Goal: Task Accomplishment & Management: Manage account settings

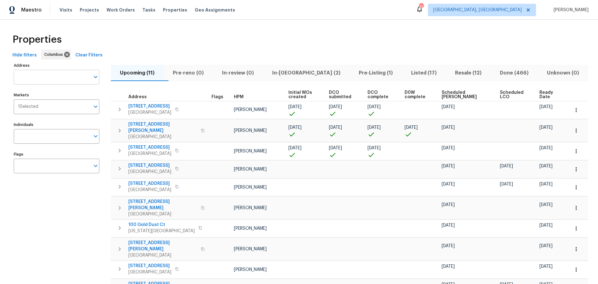
click at [48, 75] on input "Address" at bounding box center [52, 77] width 76 height 15
type input "4296"
click at [49, 98] on li "4296 Oakwind Dr Columbus OH 43207" at bounding box center [56, 93] width 86 height 10
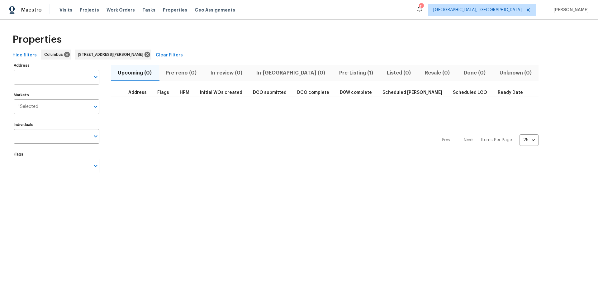
type input "4296 Oakwind Dr Columbus OH 43207"
click at [336, 70] on span "Pre-Listing (1)" at bounding box center [356, 73] width 41 height 9
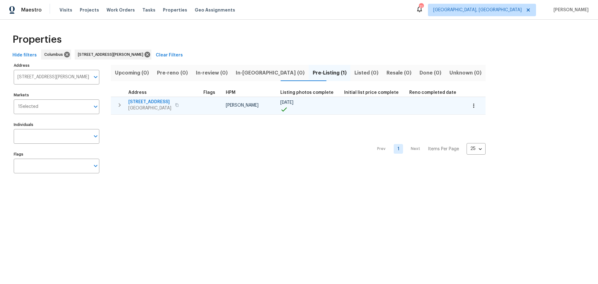
click at [146, 101] on span "4296 Oakwind Dr" at bounding box center [149, 102] width 43 height 6
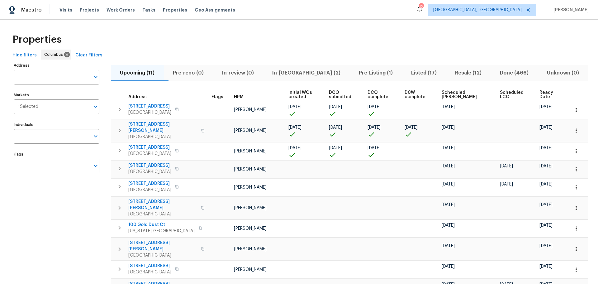
click at [182, 36] on div "Properties" at bounding box center [299, 40] width 578 height 20
click at [293, 74] on span "In-reno (2)" at bounding box center [306, 73] width 79 height 9
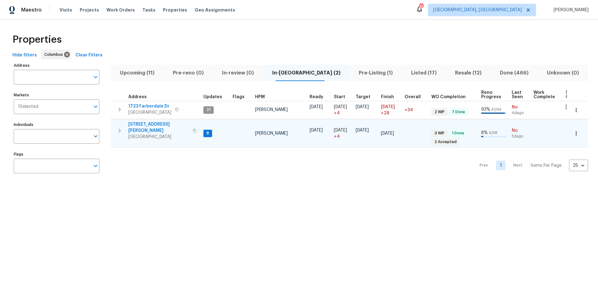
click at [117, 128] on icon "button" at bounding box center [119, 130] width 7 height 7
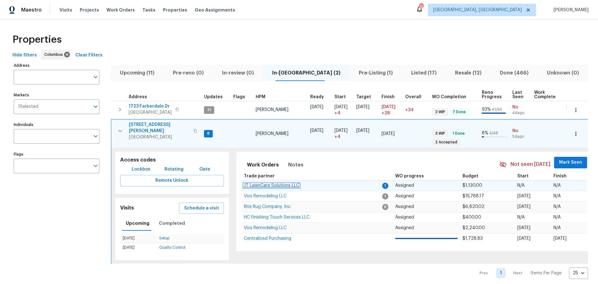
click at [284, 183] on span "JT LawnCare Solutions LLC" at bounding box center [271, 185] width 55 height 4
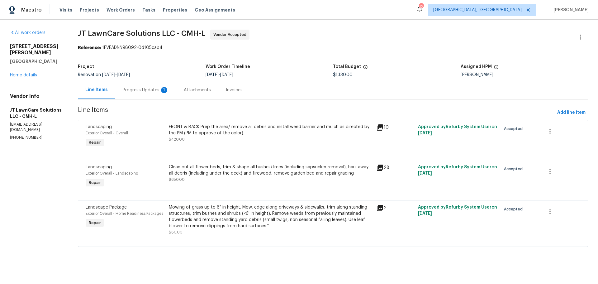
click at [154, 88] on div "Progress Updates 1" at bounding box center [146, 90] width 46 height 6
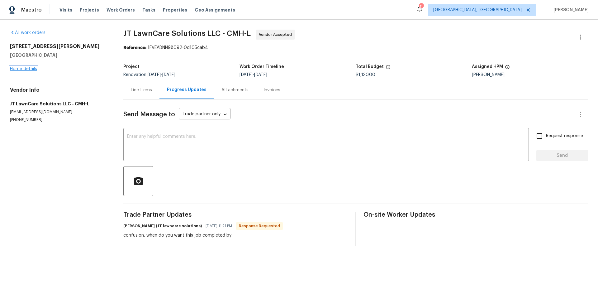
click at [24, 70] on link "Home details" at bounding box center [23, 69] width 27 height 4
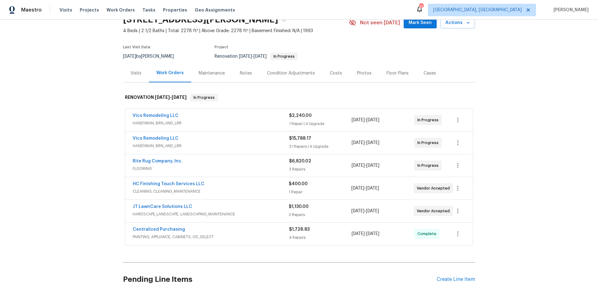
scroll to position [31, 0]
click at [159, 203] on span "JT LawnCare Solutions LLC" at bounding box center [163, 206] width 60 height 6
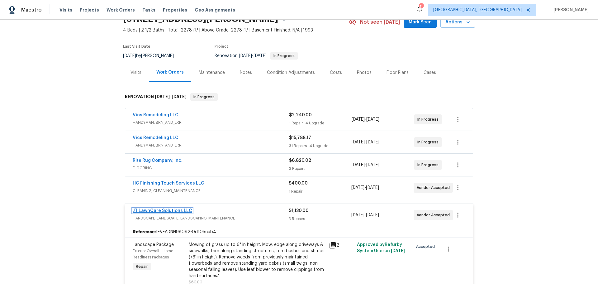
click at [155, 210] on link "JT LawnCare Solutions LLC" at bounding box center [163, 210] width 60 height 4
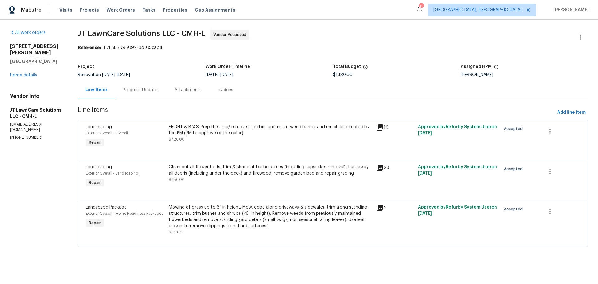
click at [150, 87] on div "Progress Updates" at bounding box center [141, 90] width 37 height 6
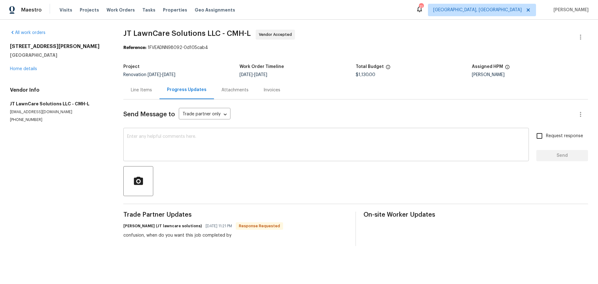
click at [165, 137] on textarea at bounding box center [326, 145] width 398 height 22
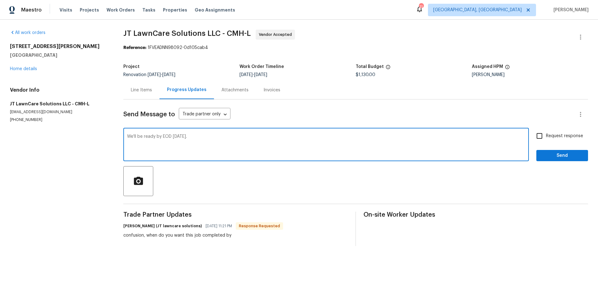
type textarea "We'll be ready by EOD tomorrow."
click at [551, 152] on span "Send" at bounding box center [563, 156] width 42 height 8
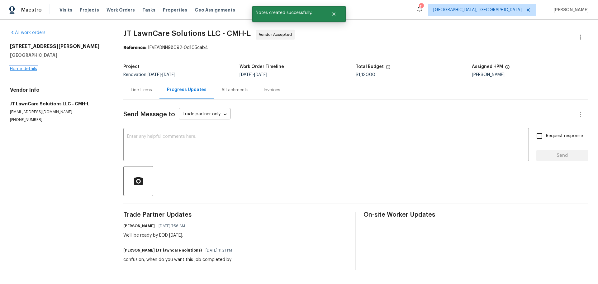
click at [29, 70] on link "Home details" at bounding box center [23, 69] width 27 height 4
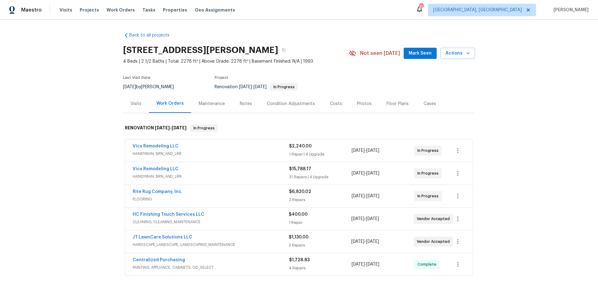
click at [376, 76] on section "4517 Clayburn Dr W, Grove City, OH 43123 4 Beds | 2 1/2 Baths | Total: 2278 ft²…" at bounding box center [299, 68] width 352 height 52
click at [168, 10] on span "Properties" at bounding box center [175, 10] width 24 height 6
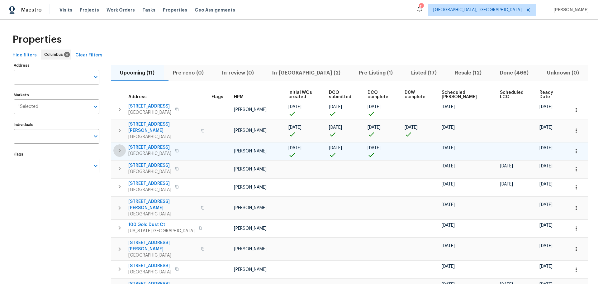
click at [118, 149] on button "button" at bounding box center [119, 150] width 12 height 12
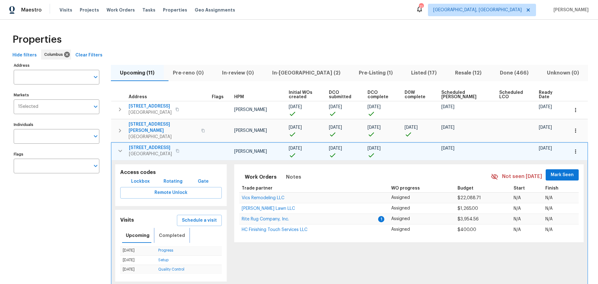
click at [177, 231] on span "Completed" at bounding box center [172, 235] width 26 height 8
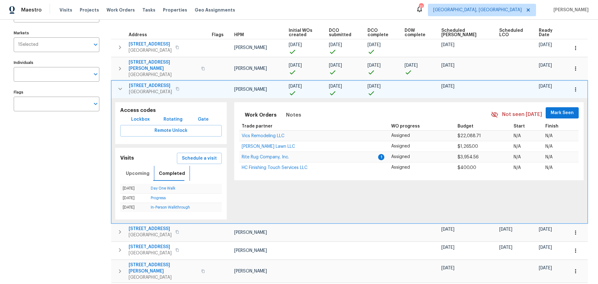
scroll to position [62, 0]
click at [127, 169] on span "Upcoming" at bounding box center [138, 173] width 24 height 8
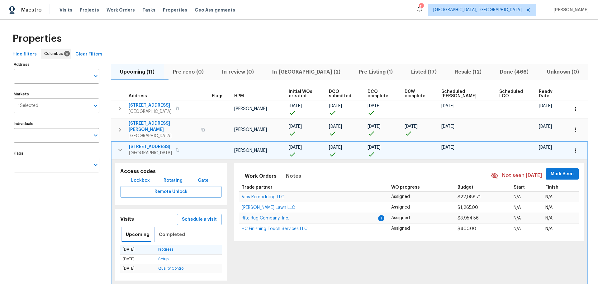
scroll to position [0, 0]
click at [119, 147] on icon "button" at bounding box center [120, 150] width 7 height 7
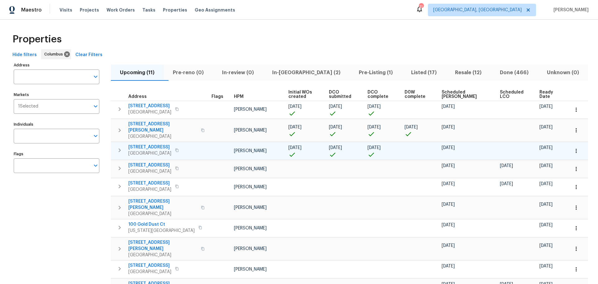
click at [301, 75] on span "In-reno (2)" at bounding box center [306, 72] width 79 height 9
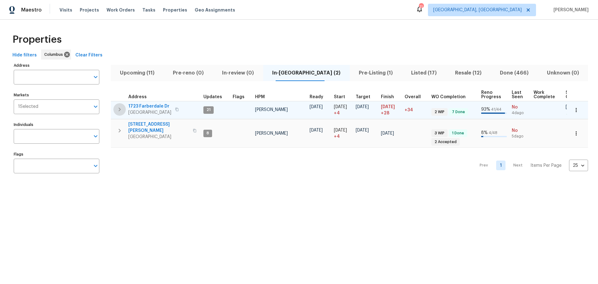
click at [121, 108] on icon "button" at bounding box center [119, 109] width 7 height 7
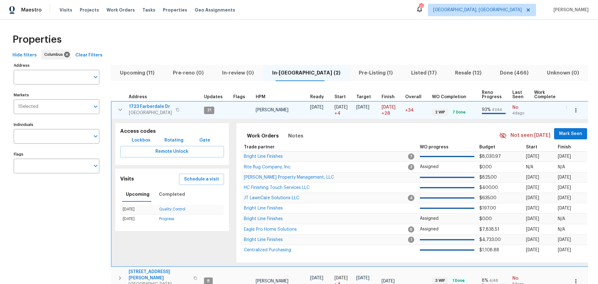
click at [569, 132] on span "Mark Seen" at bounding box center [570, 134] width 23 height 8
click at [118, 107] on icon "button" at bounding box center [120, 109] width 7 height 7
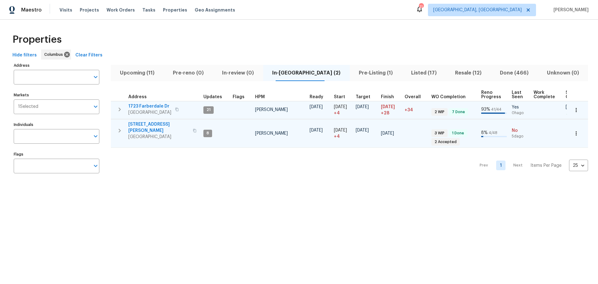
click at [120, 128] on icon "button" at bounding box center [119, 130] width 7 height 7
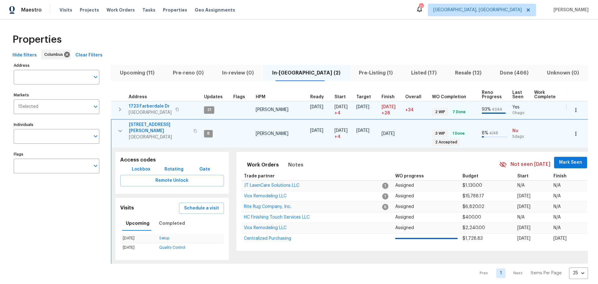
click at [559, 165] on button "Mark Seen" at bounding box center [570, 163] width 33 height 12
click at [114, 126] on td "4517 Clayburn Dr W Grove City, OH 43123" at bounding box center [157, 131] width 90 height 22
click at [117, 127] on icon "button" at bounding box center [120, 130] width 7 height 7
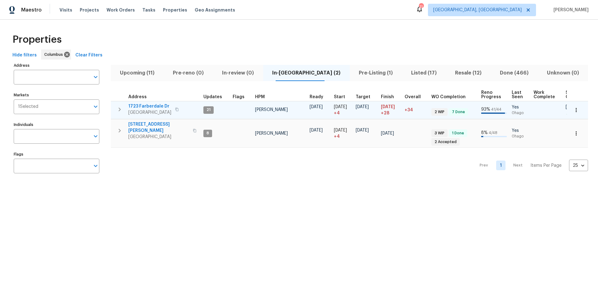
click at [218, 46] on div "Properties" at bounding box center [299, 40] width 578 height 20
click at [144, 70] on span "Upcoming (11)" at bounding box center [137, 73] width 45 height 9
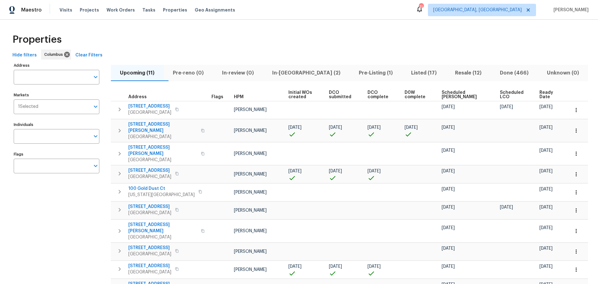
click at [452, 92] on span "Scheduled COE" at bounding box center [466, 94] width 48 height 9
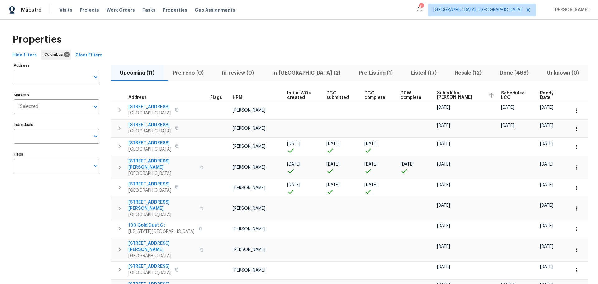
click at [580, 40] on div "Properties" at bounding box center [299, 40] width 578 height 20
click at [69, 11] on span "Visits" at bounding box center [66, 10] width 13 height 6
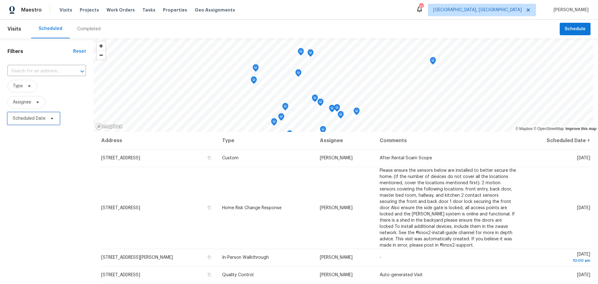
click at [42, 120] on span "Scheduled Date" at bounding box center [29, 118] width 33 height 6
click at [41, 144] on input "text" at bounding box center [41, 139] width 61 height 12
select select "9"
select select "2025"
select select "10"
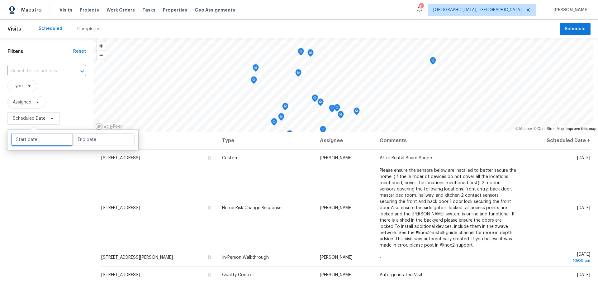
select select "2025"
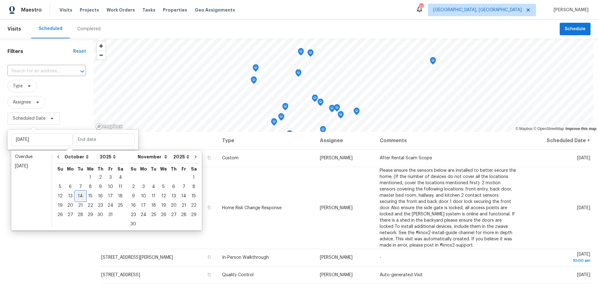
click at [79, 199] on div "14" at bounding box center [80, 196] width 10 height 9
type input "[DATE]"
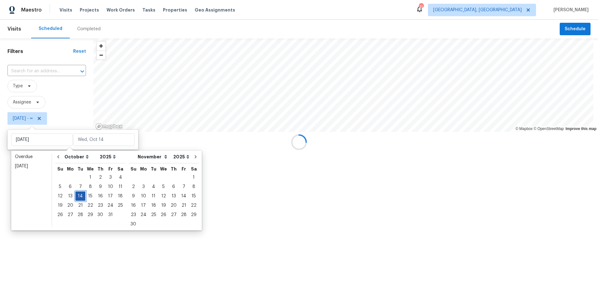
click at [79, 199] on div "14" at bounding box center [80, 196] width 10 height 9
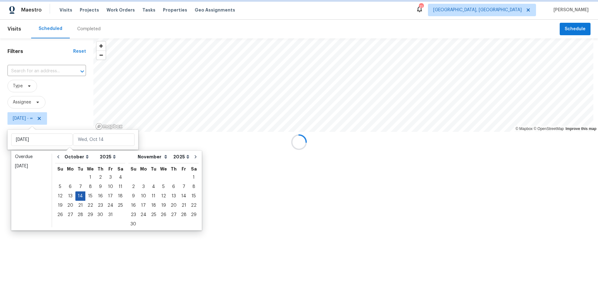
type input "[DATE]"
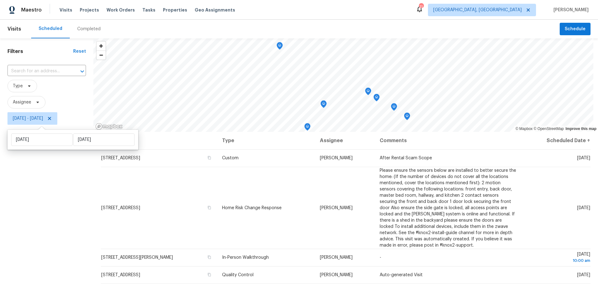
click at [66, 216] on div "Filters Reset ​ Type Assignee Tue, Oct 14 - Tue, Oct 14" at bounding box center [46, 198] width 93 height 321
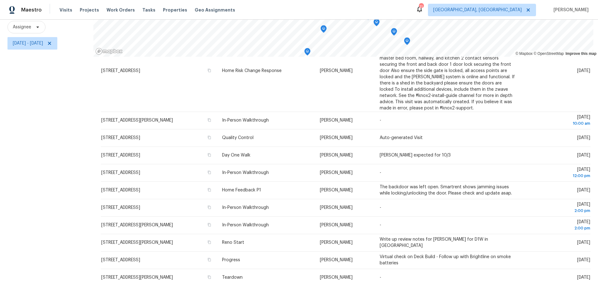
scroll to position [80, 0]
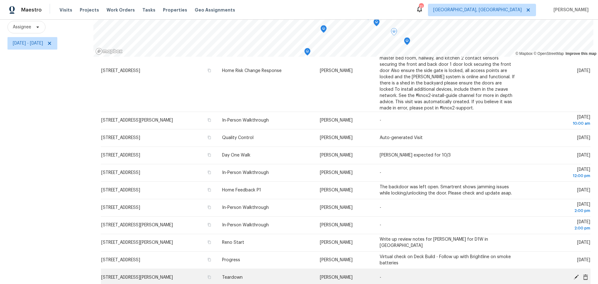
click at [574, 274] on icon at bounding box center [576, 276] width 5 height 5
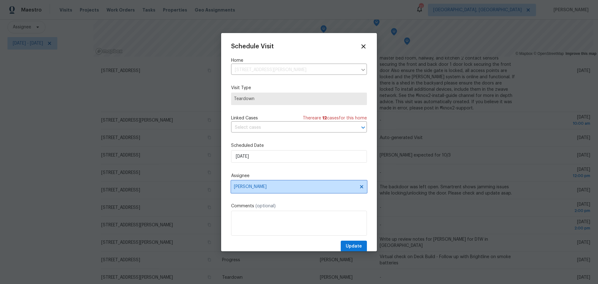
click at [315, 190] on span "[PERSON_NAME]" at bounding box center [299, 186] width 136 height 12
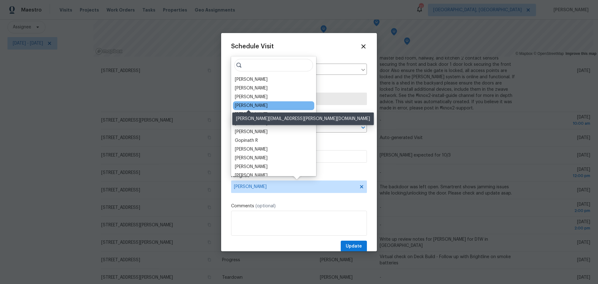
click at [256, 105] on div "[PERSON_NAME]" at bounding box center [251, 106] width 33 height 6
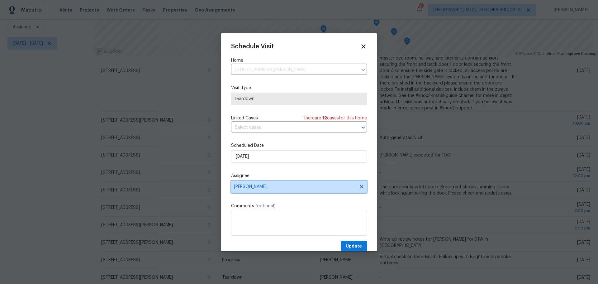
click at [276, 188] on span "[PERSON_NAME]" at bounding box center [295, 186] width 122 height 5
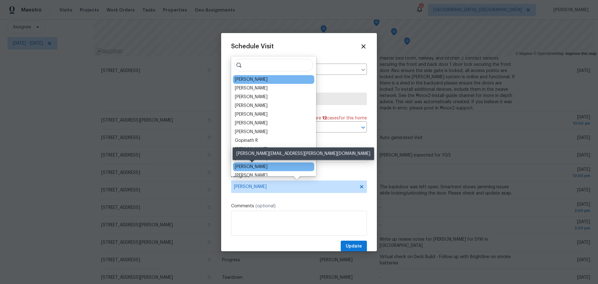
click at [257, 165] on div "[PERSON_NAME]" at bounding box center [251, 167] width 33 height 6
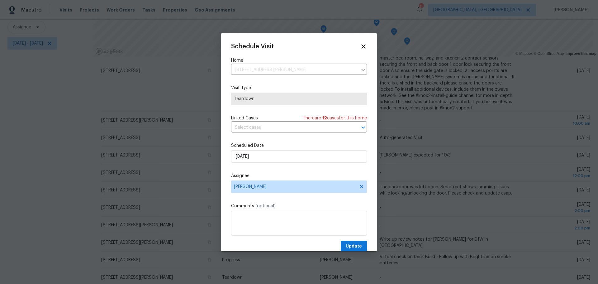
click at [340, 241] on div "Schedule Visit Home 5365 Sherry Ct, Columbus, OH 43232 ​ Visit Type Teardown Li…" at bounding box center [299, 147] width 136 height 209
click at [341, 241] on button "Update" at bounding box center [354, 247] width 26 height 12
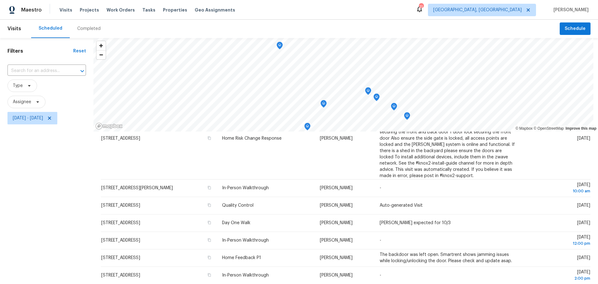
scroll to position [0, 0]
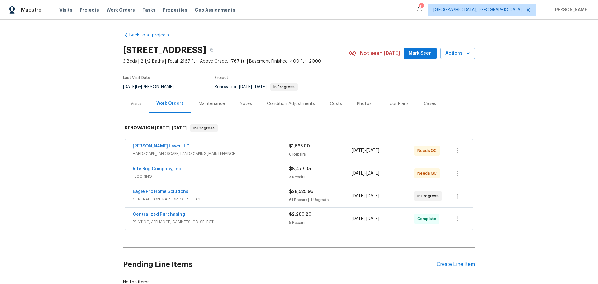
click at [388, 103] on div "Floor Plans" at bounding box center [398, 104] width 22 height 6
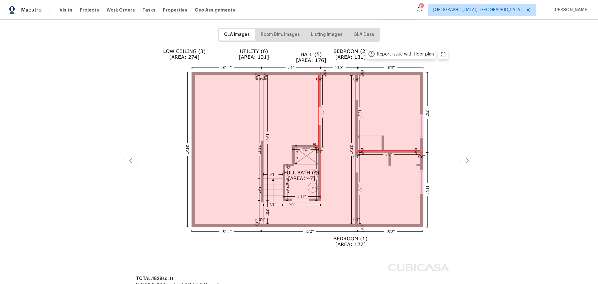
scroll to position [93, 0]
click at [468, 163] on icon "button" at bounding box center [467, 159] width 7 height 7
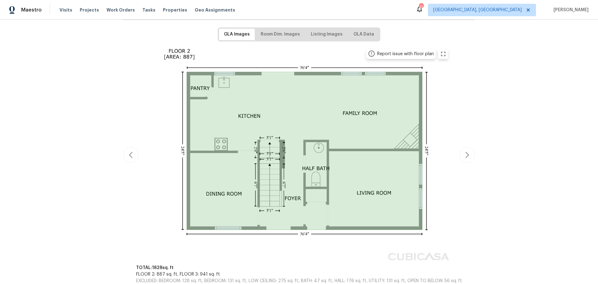
click at [468, 163] on div "Report issue with floor plan Report issue with floor plan Report issue with flo…" at bounding box center [299, 155] width 352 height 220
click at [464, 155] on icon "button" at bounding box center [467, 154] width 7 height 7
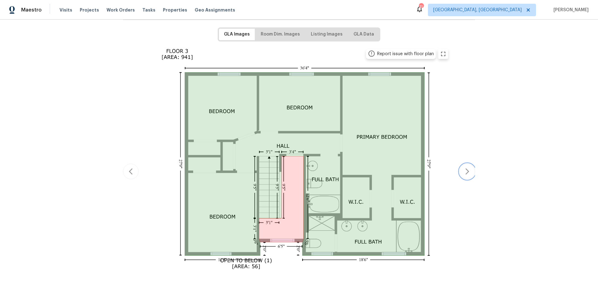
click at [463, 167] on button "button" at bounding box center [468, 172] width 16 height 16
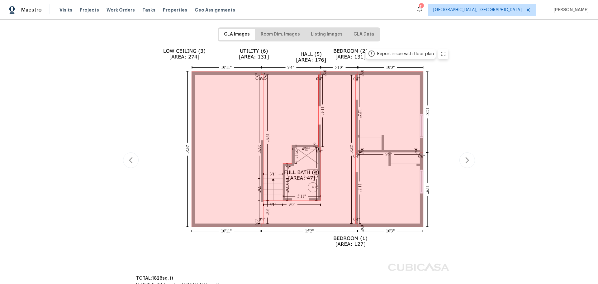
drag, startPoint x: 85, startPoint y: 45, endPoint x: 86, endPoint y: 37, distance: 7.8
click at [85, 45] on div "Back to all projects 4296 Oakwind Dr, Columbus, OH 43207 3 Beds | 2 1/2 Baths |…" at bounding box center [299, 152] width 598 height 264
click at [175, 10] on span "Properties" at bounding box center [175, 10] width 24 height 6
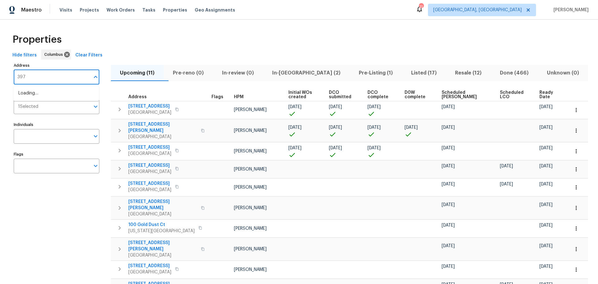
type input "3972"
click at [60, 95] on li "3972 Bannen Trail Dr Canal Winchester OH 43110" at bounding box center [56, 93] width 86 height 10
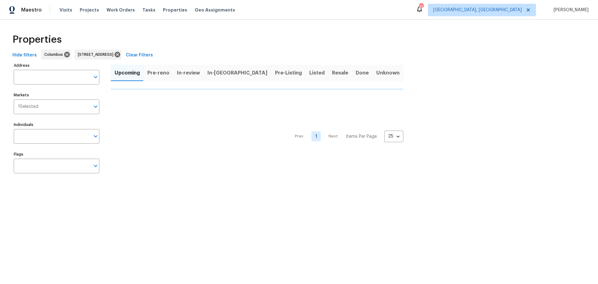
type input "3972 Bannen Trail Dr Canal Winchester OH 43110"
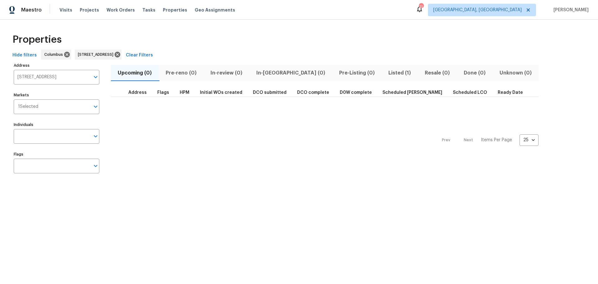
click at [385, 74] on span "Listed (1)" at bounding box center [399, 73] width 29 height 9
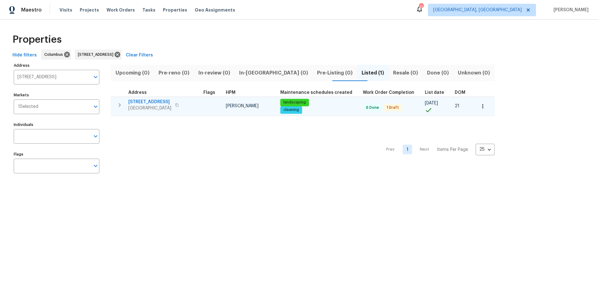
click at [139, 101] on span "3972 Bannen Trail Dr" at bounding box center [149, 102] width 43 height 6
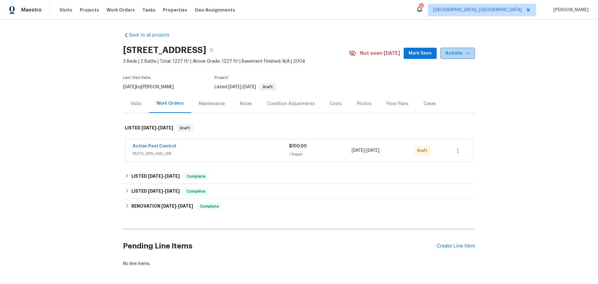
click at [448, 54] on span "Actions" at bounding box center [458, 54] width 25 height 8
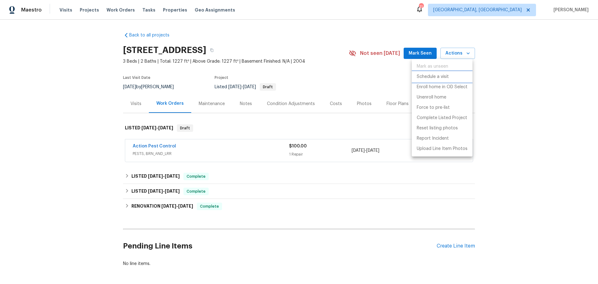
click at [435, 77] on p "Schedule a visit" at bounding box center [433, 77] width 32 height 7
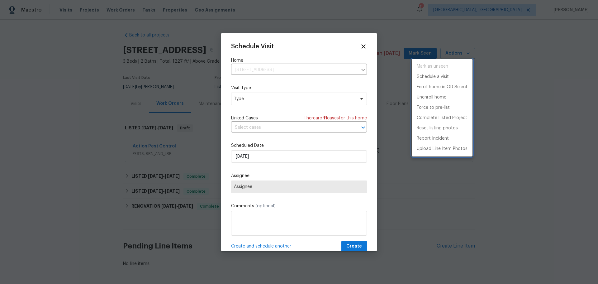
click at [256, 94] on div at bounding box center [299, 142] width 598 height 284
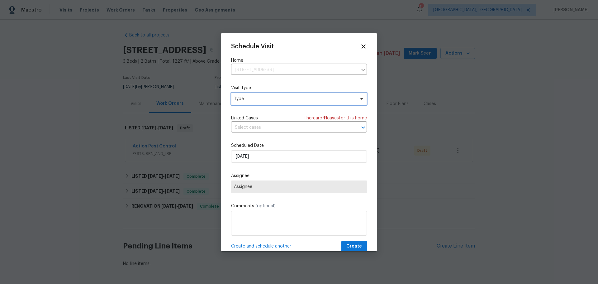
click at [257, 99] on span "Type" at bounding box center [294, 99] width 121 height 6
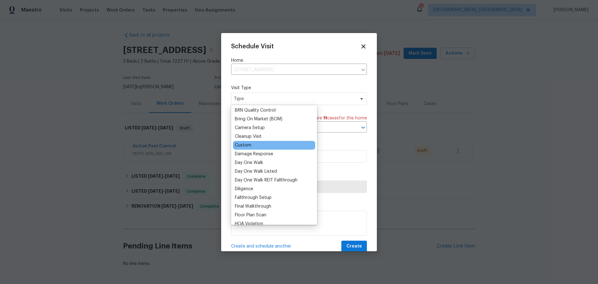
scroll to position [62, 0]
click at [245, 144] on div "Custom" at bounding box center [243, 145] width 17 height 6
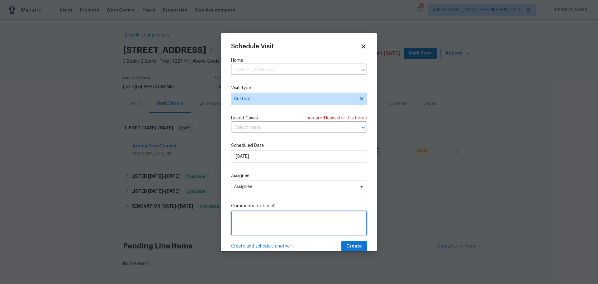
click at [259, 211] on textarea at bounding box center [299, 223] width 136 height 25
type textarea "After Rental Scam Scope"
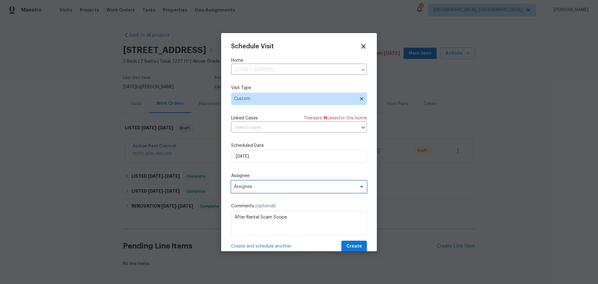
click at [318, 192] on span "Assignee" at bounding box center [299, 186] width 136 height 12
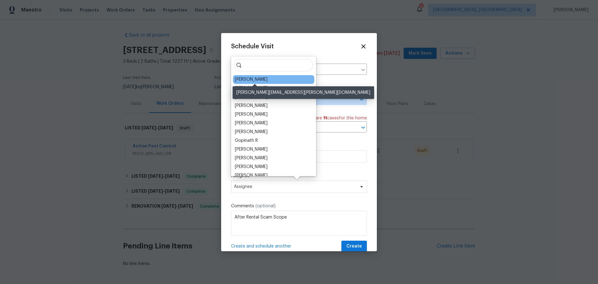
click at [264, 82] on div "[PERSON_NAME]" at bounding box center [251, 79] width 33 height 6
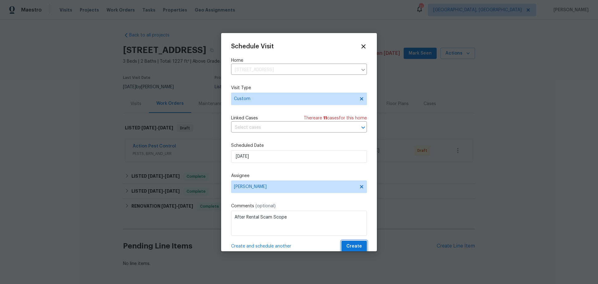
click at [350, 246] on span "Create" at bounding box center [354, 246] width 16 height 8
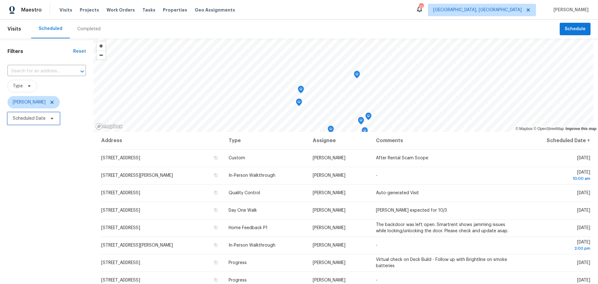
click at [39, 121] on span "Scheduled Date" at bounding box center [29, 118] width 33 height 6
select select "9"
select select "2025"
select select "10"
select select "2025"
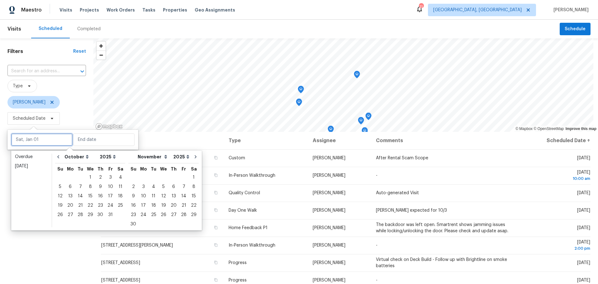
click at [41, 138] on input "text" at bounding box center [41, 139] width 61 height 12
click at [81, 198] on div "14" at bounding box center [80, 196] width 10 height 9
type input "[DATE]"
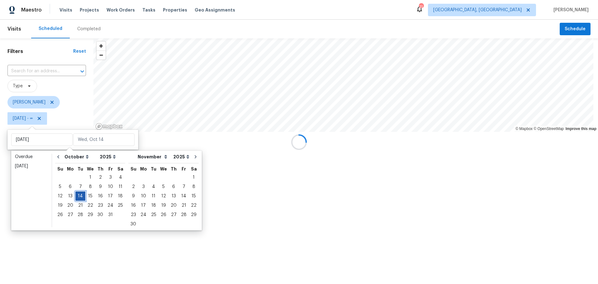
click at [81, 198] on div "14" at bounding box center [80, 196] width 10 height 9
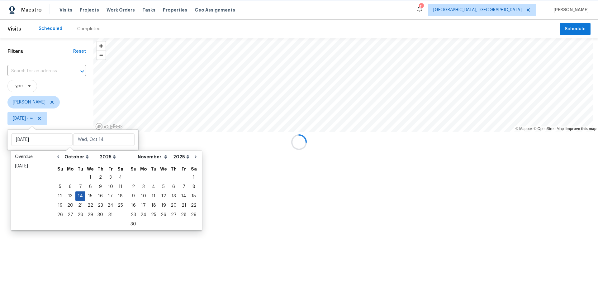
type input "[DATE]"
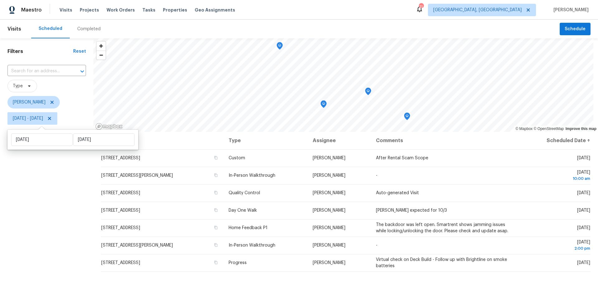
click at [57, 235] on div "Filters Reset ​ Type Keith Hollingsworth Tue, Oct 14 - Tue, Oct 14" at bounding box center [46, 198] width 93 height 321
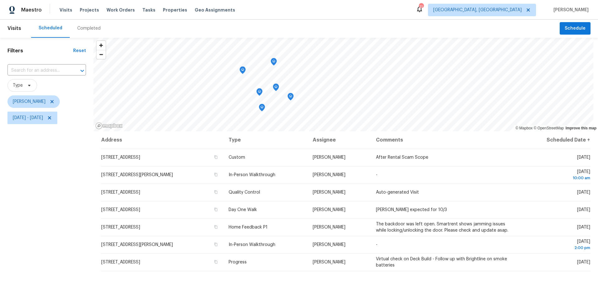
scroll to position [0, 0]
click at [275, 63] on icon "Map marker" at bounding box center [274, 62] width 6 height 7
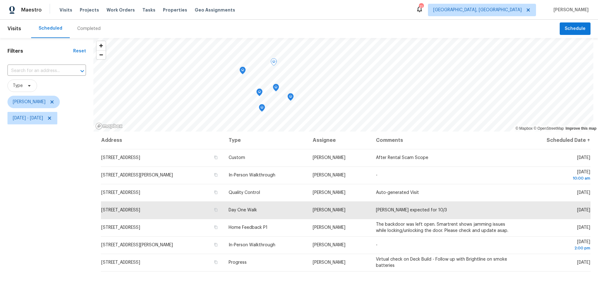
click at [243, 73] on icon "Map marker" at bounding box center [243, 70] width 6 height 7
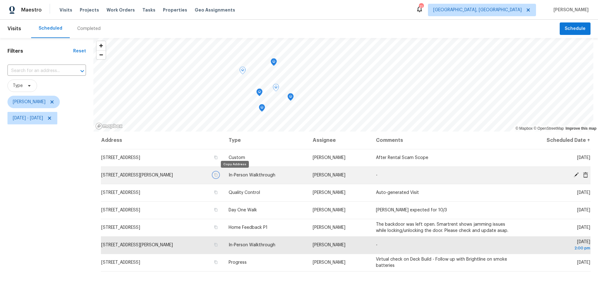
click at [218, 175] on icon "button" at bounding box center [216, 175] width 4 height 4
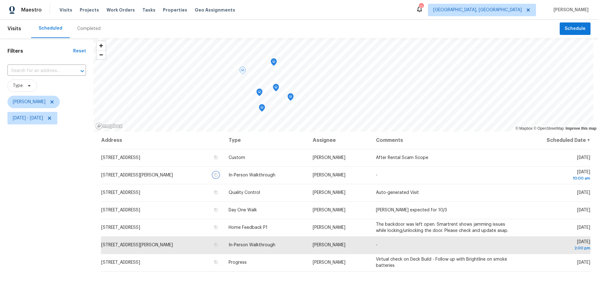
click at [274, 62] on icon "Map marker" at bounding box center [274, 62] width 2 height 2
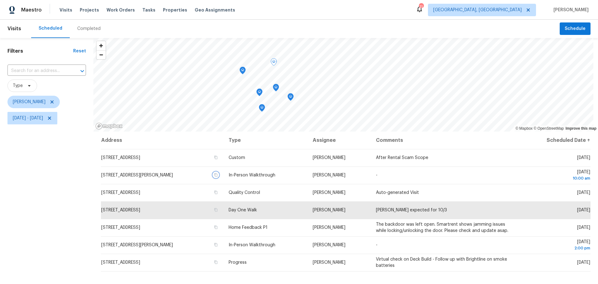
click at [289, 95] on icon "Map marker" at bounding box center [291, 96] width 6 height 7
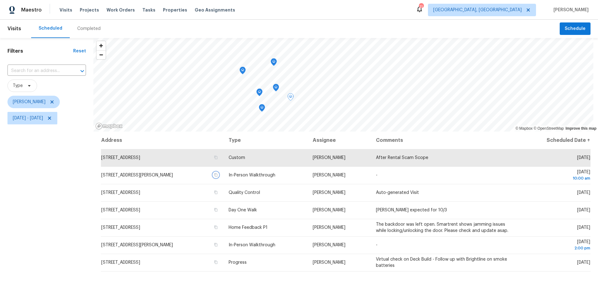
click at [242, 72] on icon "Map marker" at bounding box center [243, 70] width 6 height 7
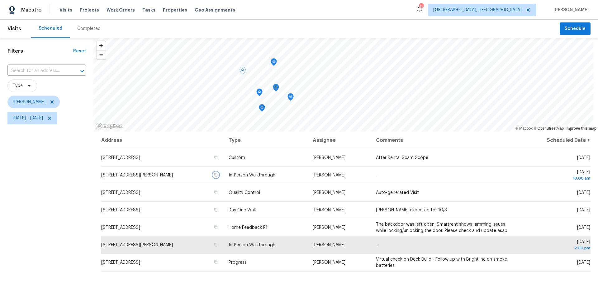
click at [292, 101] on div "Map marker" at bounding box center [291, 98] width 6 height 10
click at [291, 97] on icon "Map marker" at bounding box center [291, 97] width 2 height 2
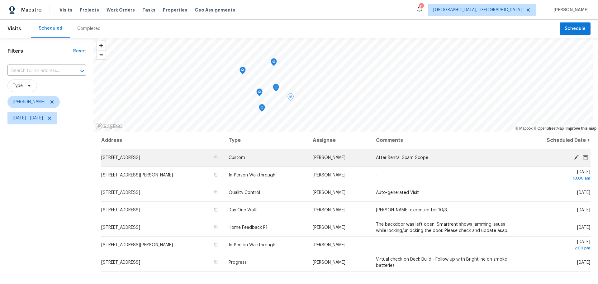
click at [574, 157] on icon at bounding box center [576, 157] width 5 height 5
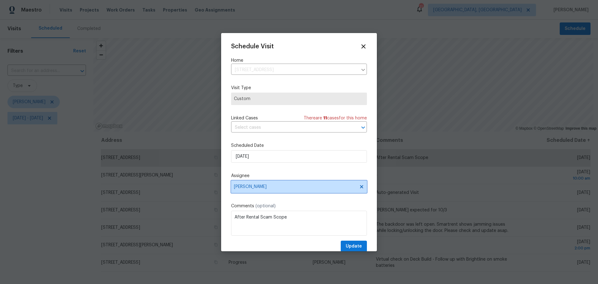
click at [262, 187] on span "[PERSON_NAME]" at bounding box center [295, 186] width 122 height 5
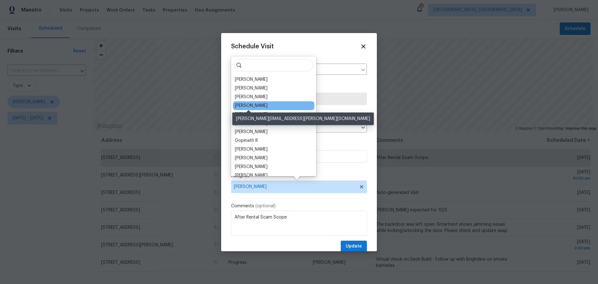
click at [262, 106] on div "[PERSON_NAME]" at bounding box center [251, 106] width 33 height 6
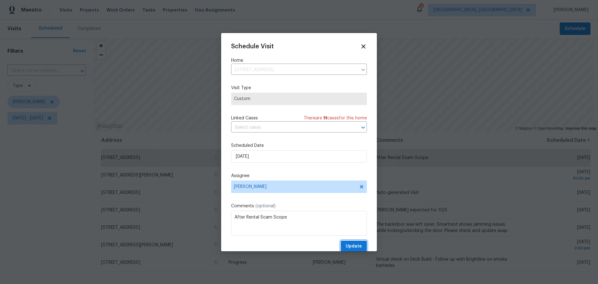
click at [346, 244] on span "Update" at bounding box center [354, 246] width 16 height 8
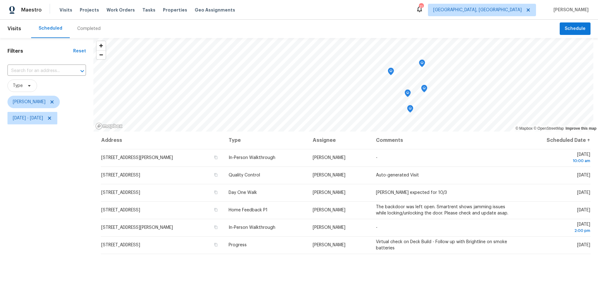
click at [422, 64] on icon "Map marker" at bounding box center [422, 63] width 1 height 1
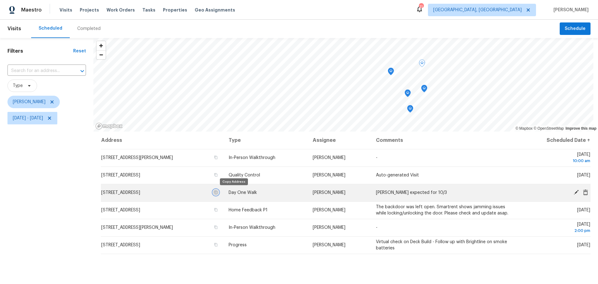
click at [218, 191] on icon "button" at bounding box center [216, 192] width 4 height 4
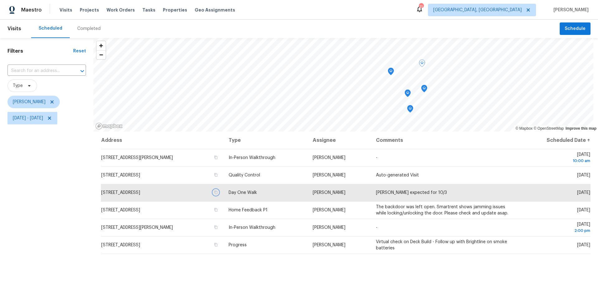
click at [391, 72] on icon "Map marker" at bounding box center [391, 72] width 6 height 8
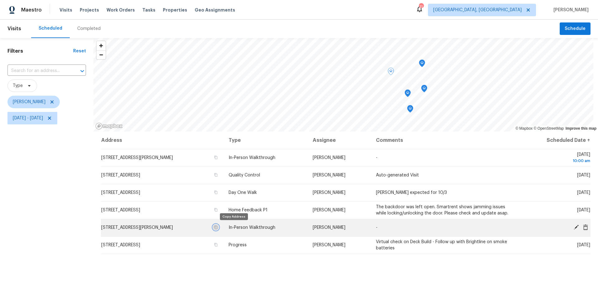
click at [217, 227] on icon "button" at bounding box center [215, 227] width 3 height 3
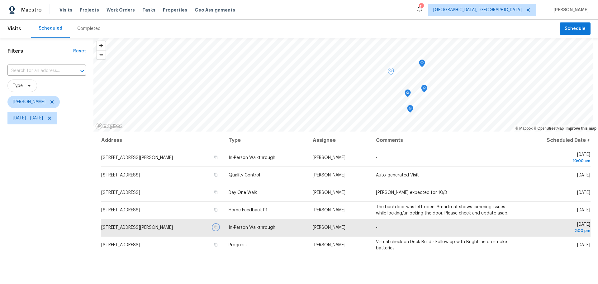
click at [408, 96] on icon "Map marker" at bounding box center [408, 93] width 6 height 7
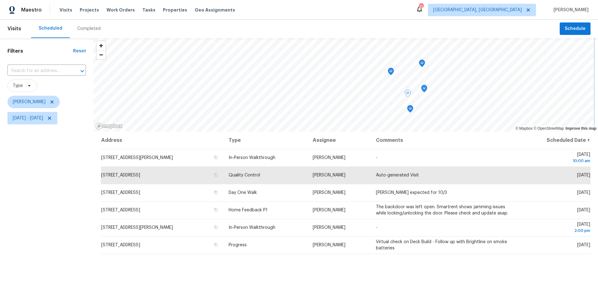
click at [411, 109] on icon "Map marker" at bounding box center [411, 108] width 6 height 7
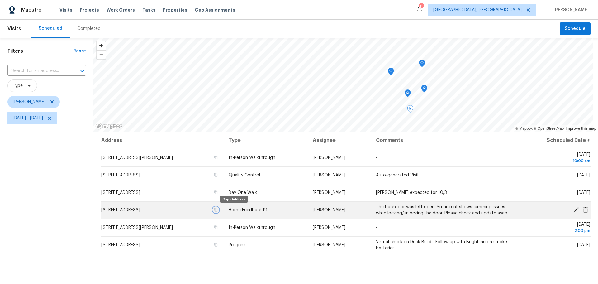
click at [218, 209] on icon "button" at bounding box center [216, 210] width 4 height 4
click at [574, 208] on icon at bounding box center [577, 210] width 6 height 6
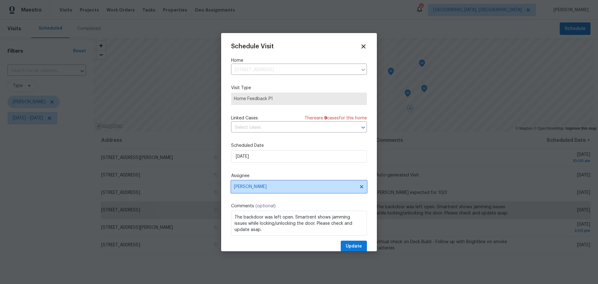
click at [289, 188] on span "[PERSON_NAME]" at bounding box center [295, 186] width 122 height 5
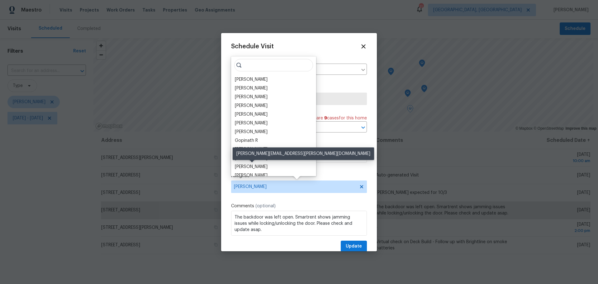
click at [263, 166] on div "[PERSON_NAME]" at bounding box center [251, 167] width 33 height 6
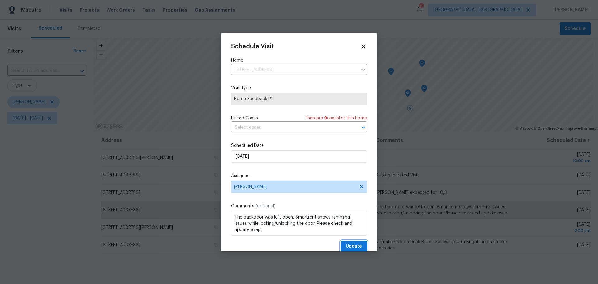
click at [346, 246] on span "Update" at bounding box center [354, 246] width 16 height 8
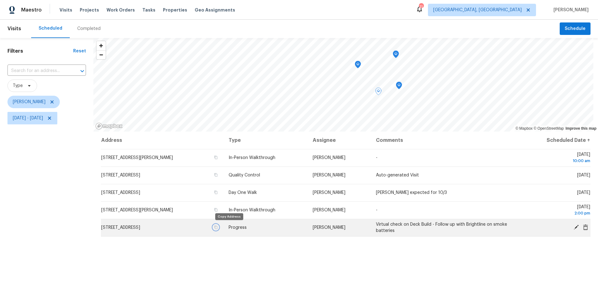
click at [218, 227] on icon "button" at bounding box center [216, 227] width 4 height 4
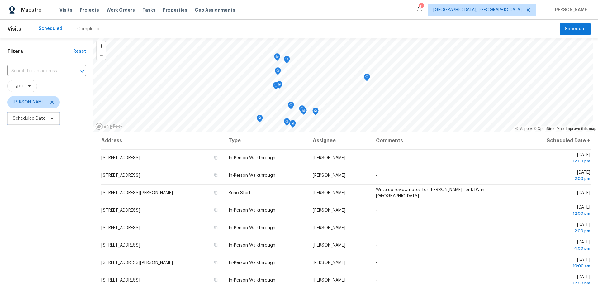
click at [36, 118] on span "Scheduled Date" at bounding box center [29, 118] width 33 height 6
click at [34, 134] on input "text" at bounding box center [41, 139] width 61 height 12
select select "9"
select select "2025"
select select "10"
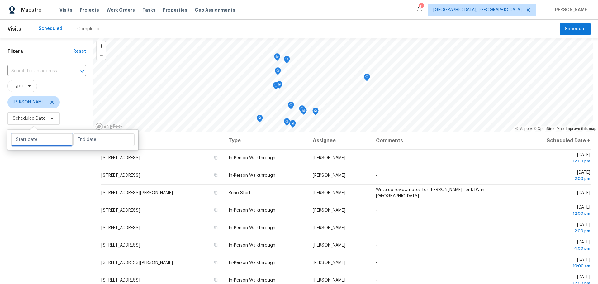
select select "2025"
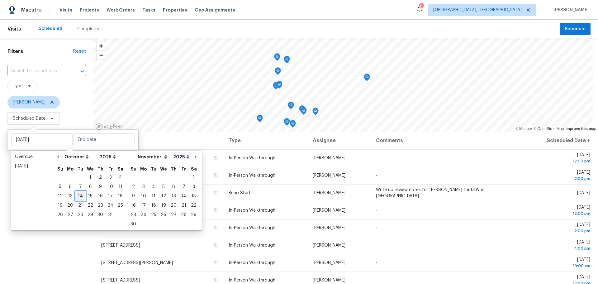
click at [81, 197] on div "14" at bounding box center [80, 196] width 10 height 9
type input "[DATE]"
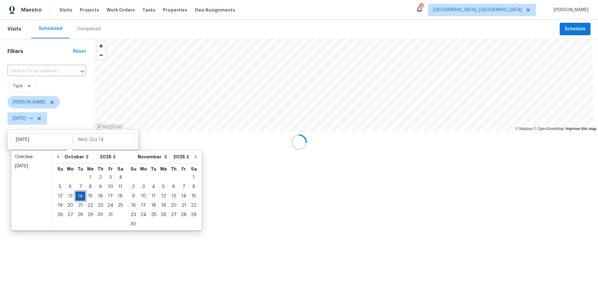
click at [81, 197] on div "14" at bounding box center [80, 196] width 10 height 9
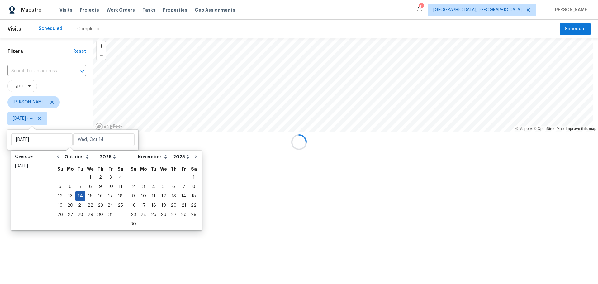
type input "[DATE]"
